Goal: Navigation & Orientation: Find specific page/section

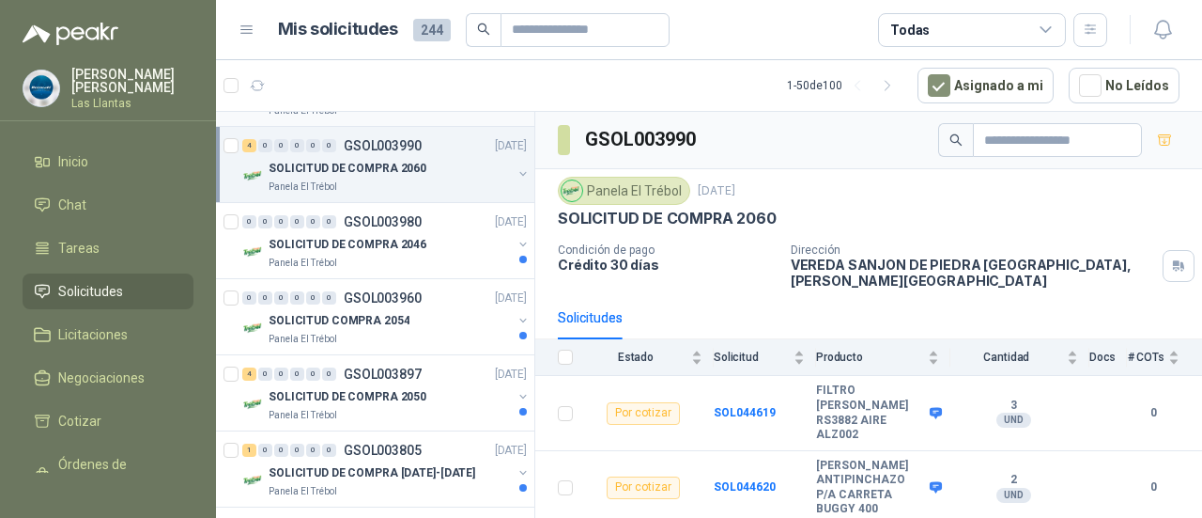
scroll to position [2134, 0]
click at [426, 240] on div "SOLICITUD DE COMPRA 2046" at bounding box center [390, 245] width 243 height 23
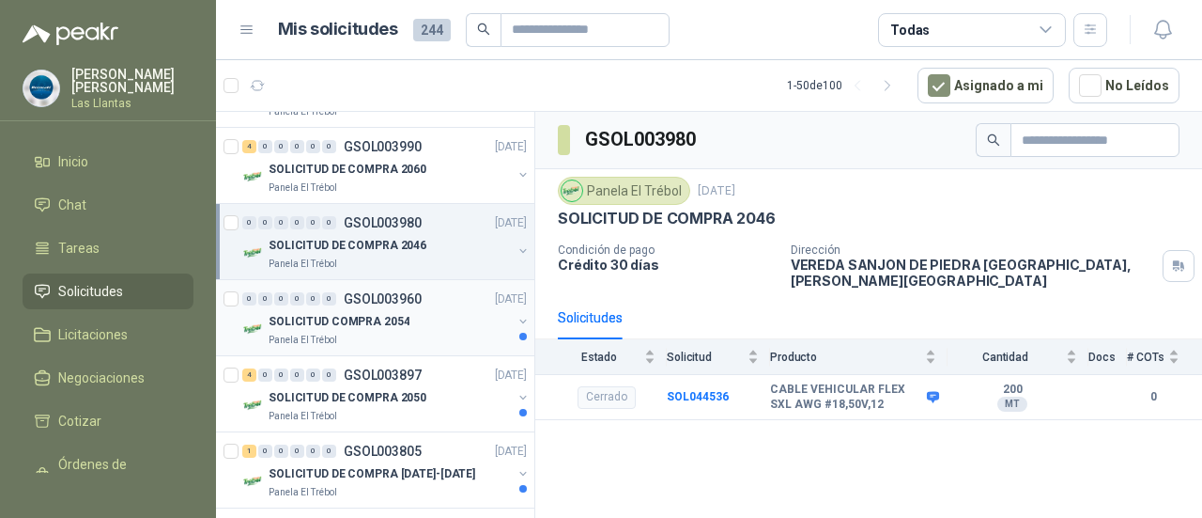
click at [408, 310] on div "SOLICITUD COMPRA 2054" at bounding box center [390, 321] width 243 height 23
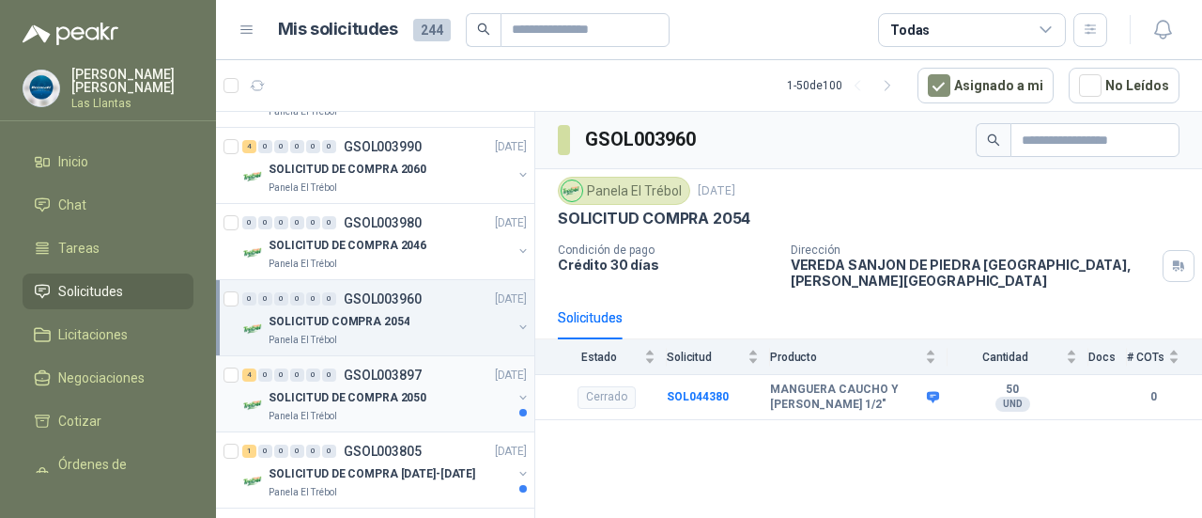
click at [382, 393] on p "SOLICITUD DE COMPRA 2050" at bounding box center [348, 398] width 158 height 18
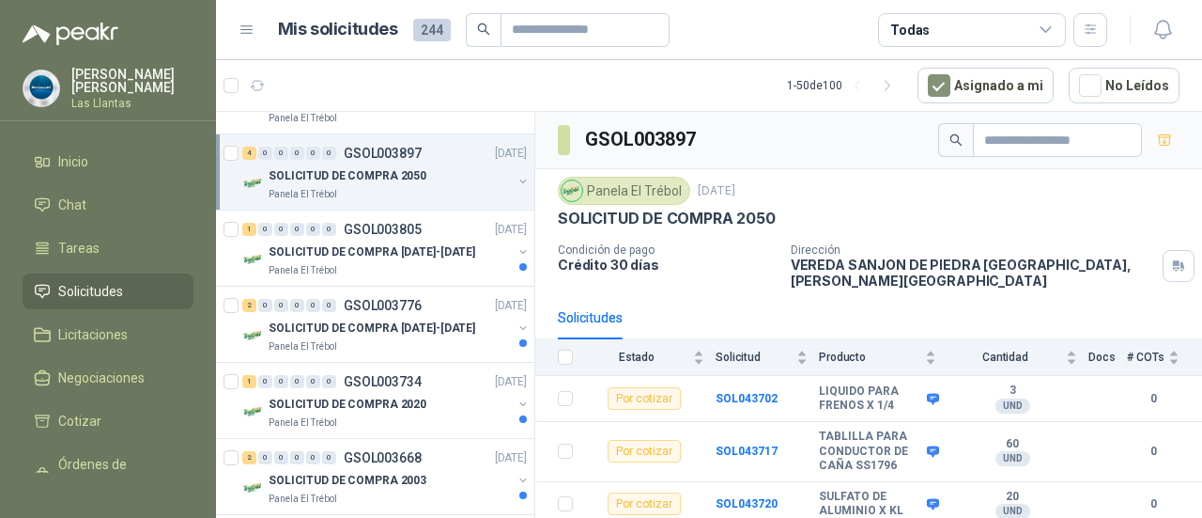
scroll to position [2359, 0]
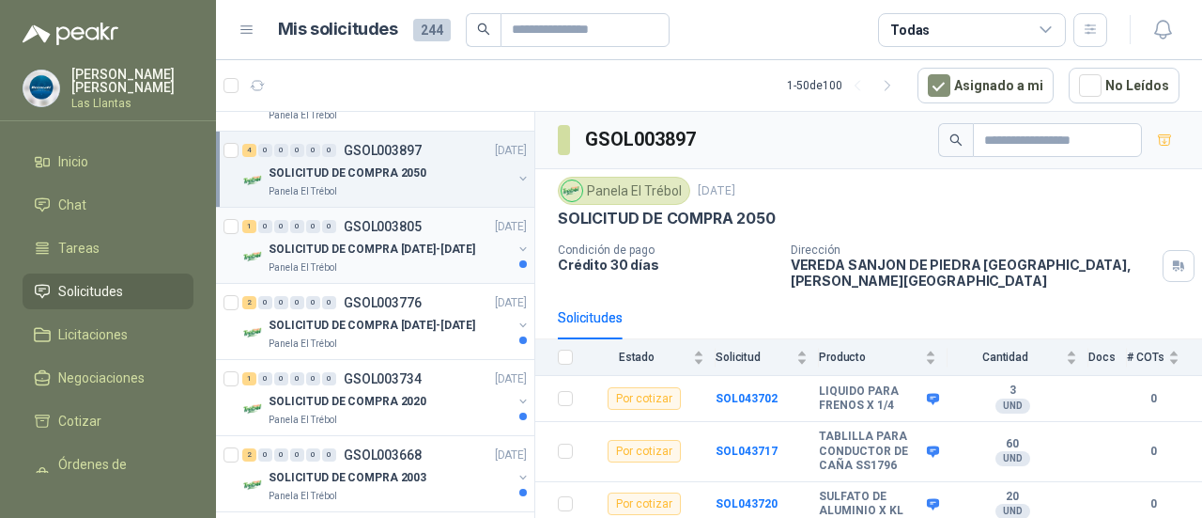
click at [395, 240] on p "SOLICITUD DE COMPRA [DATE]-[DATE]" at bounding box center [372, 249] width 207 height 18
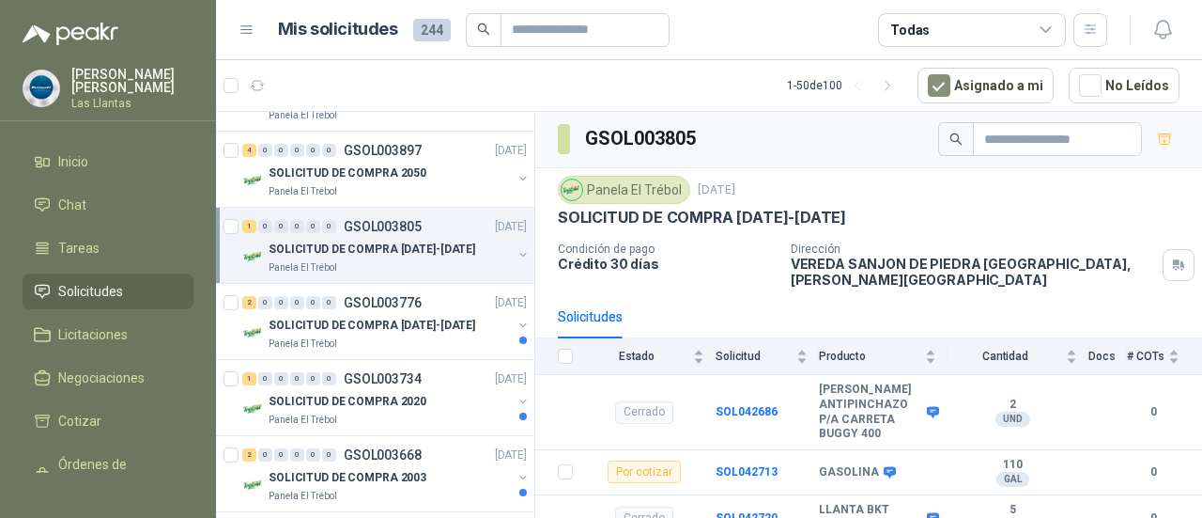
scroll to position [1, 0]
click at [757, 511] on b "SOL042720" at bounding box center [747, 517] width 62 height 13
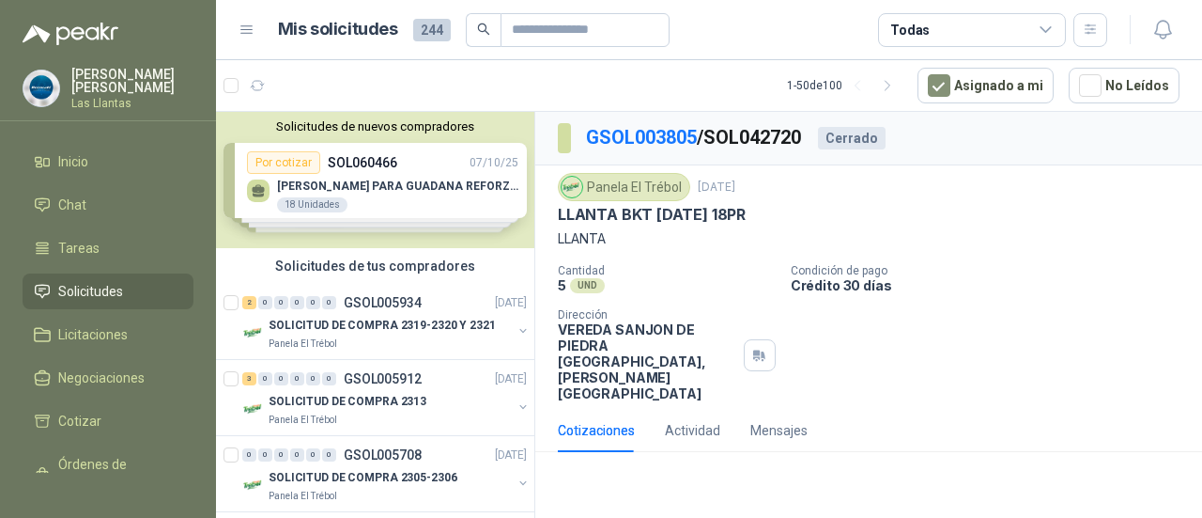
click at [402, 185] on div "Solicitudes de nuevos compradores Por cotizar SOL060466 [DATE] ARNES PARA GUADA…" at bounding box center [375, 180] width 318 height 136
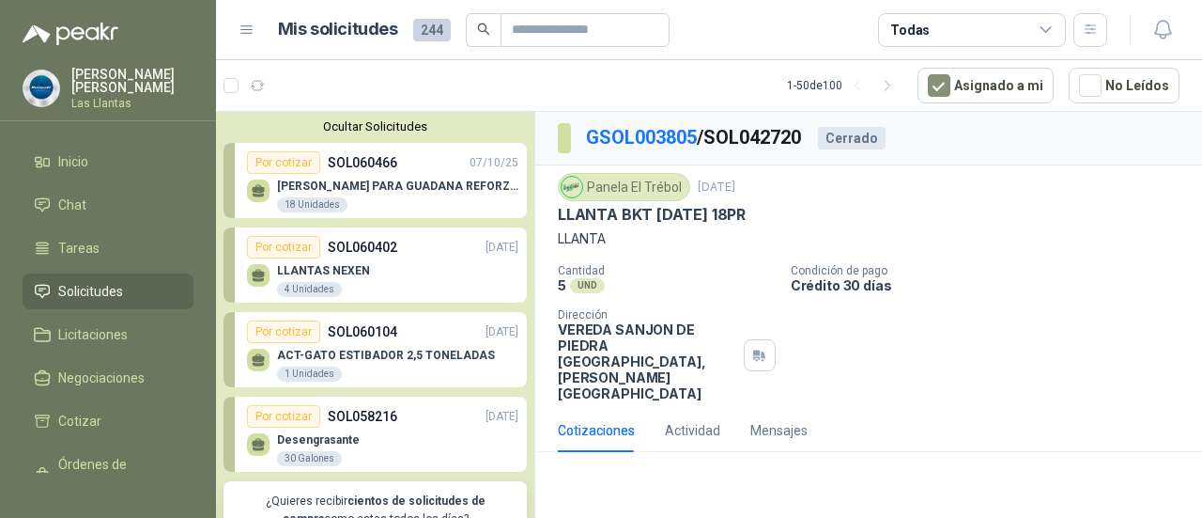
click at [379, 269] on div "LLANTAS NEXEN 4 Unidades" at bounding box center [382, 277] width 271 height 39
